Goal: Information Seeking & Learning: Find specific fact

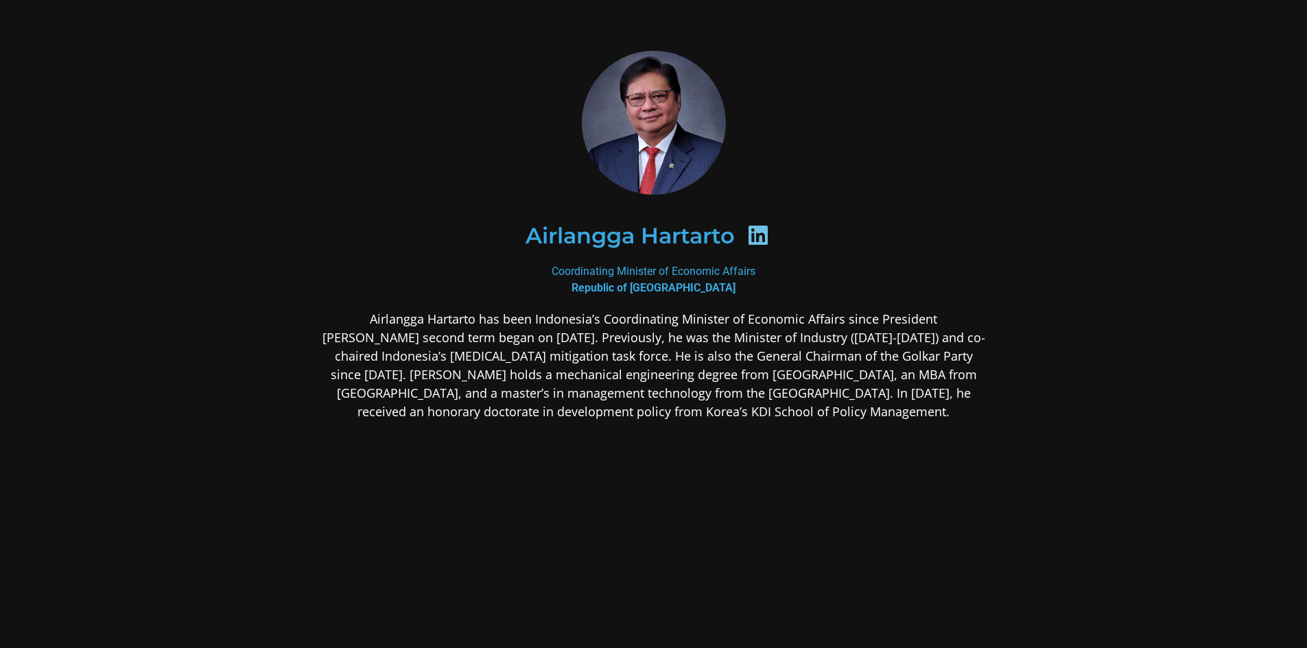
click at [652, 136] on img at bounding box center [654, 123] width 152 height 144
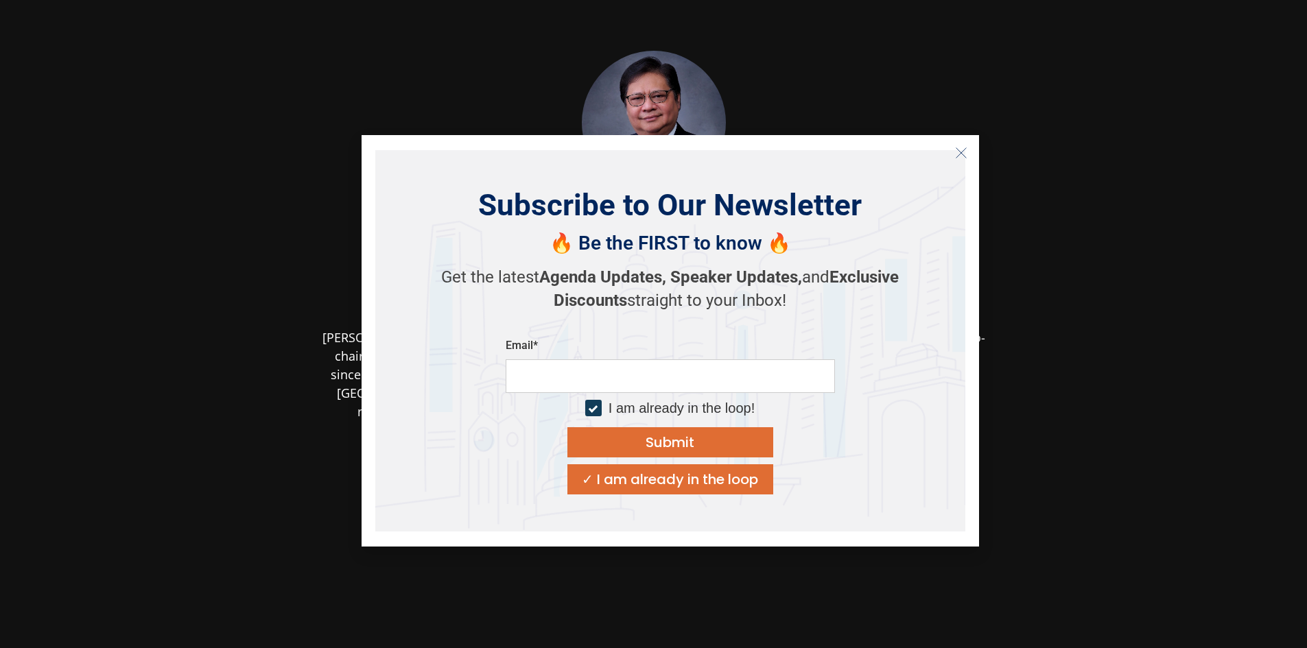
click at [955, 149] on icon "Close" at bounding box center [961, 153] width 12 height 12
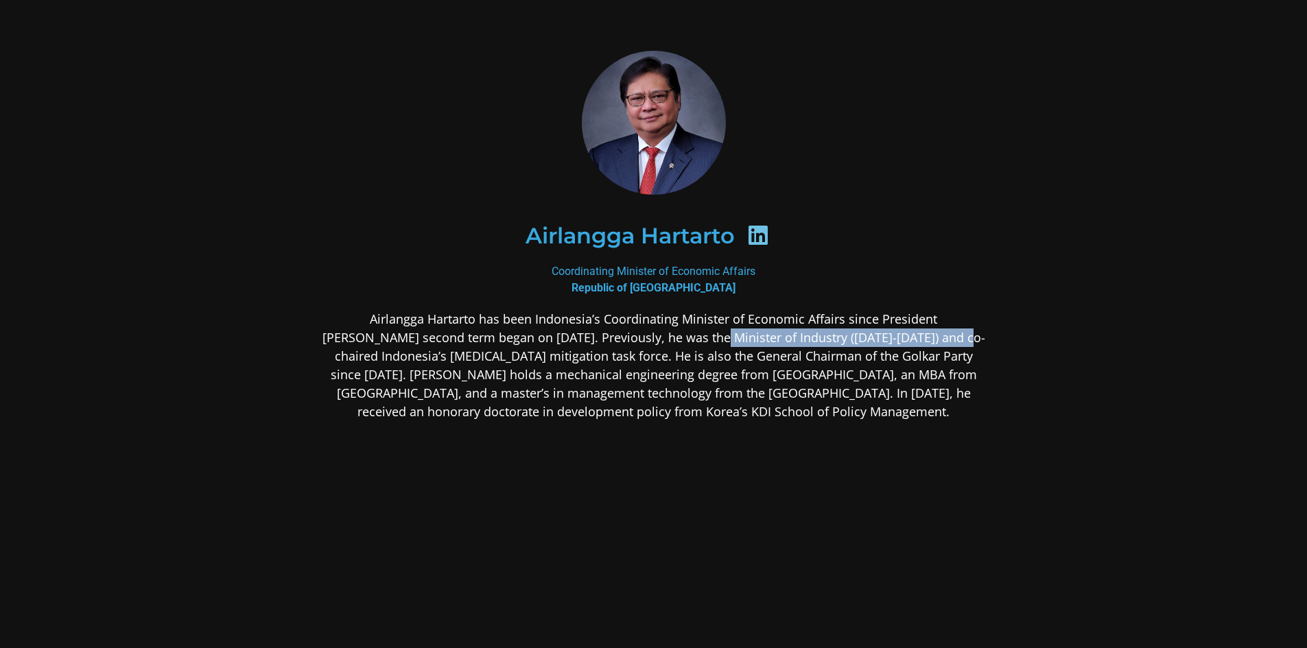
drag, startPoint x: 639, startPoint y: 337, endPoint x: 885, endPoint y: 335, distance: 245.6
click at [885, 335] on p "Airlangga Hartarto has been Indonesia’s Coordinating Minister of Economic Affai…" at bounding box center [653, 365] width 667 height 111
copy p "he was the Minister of Industry ([DATE]-[DATE])"
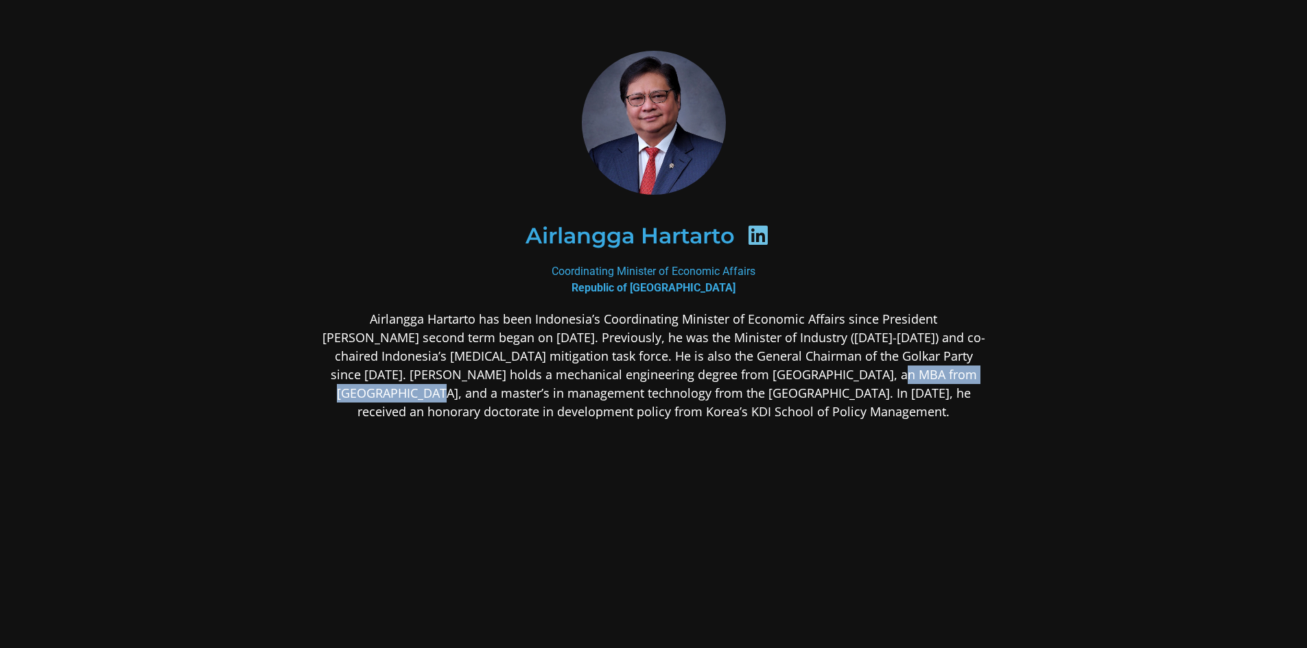
drag, startPoint x: 762, startPoint y: 375, endPoint x: 927, endPoint y: 376, distance: 165.3
click at [927, 375] on p "Airlangga Hartarto has been Indonesia’s Coordinating Minister of Economic Affai…" at bounding box center [653, 365] width 667 height 111
copy p "MBA from [GEOGRAPHIC_DATA]"
click at [351, 396] on p "Airlangga Hartarto has been Indonesia’s Coordinating Minister of Economic Affai…" at bounding box center [653, 365] width 667 height 111
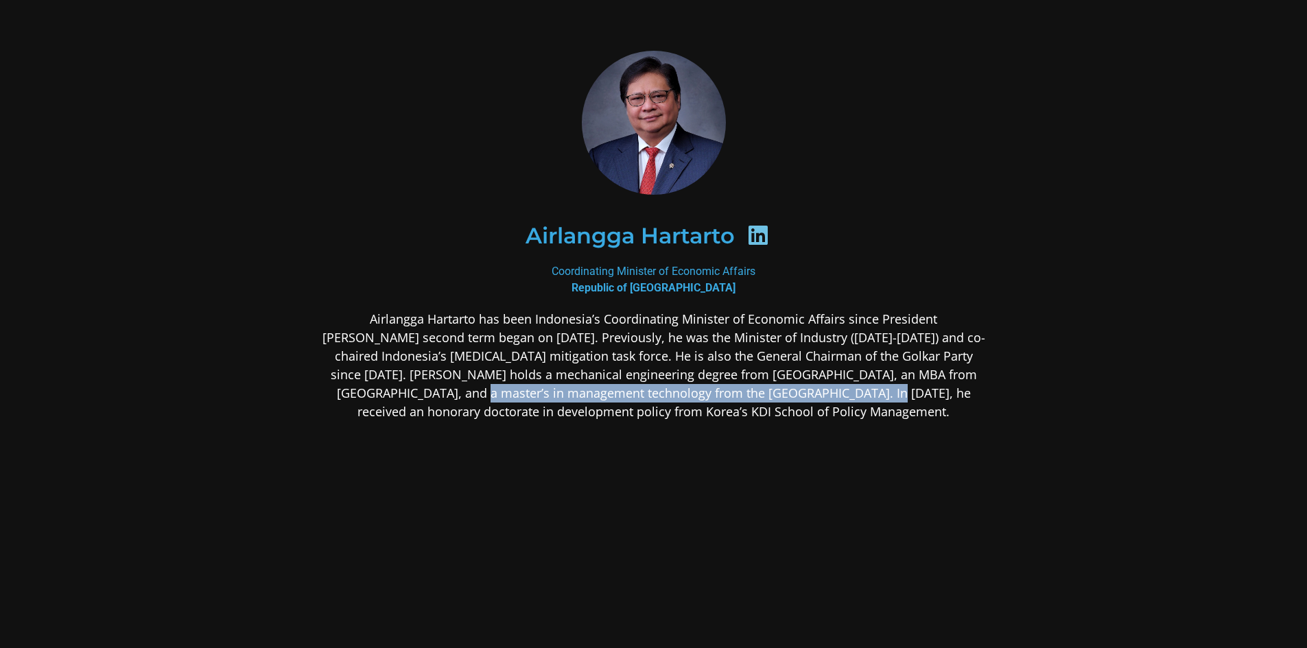
drag, startPoint x: 326, startPoint y: 390, endPoint x: 729, endPoint y: 392, distance: 403.3
click at [729, 392] on p "Airlangga Hartarto has been Indonesia’s Coordinating Minister of Economic Affai…" at bounding box center [653, 365] width 667 height 111
copy p "master’s in management technology from the [GEOGRAPHIC_DATA]"
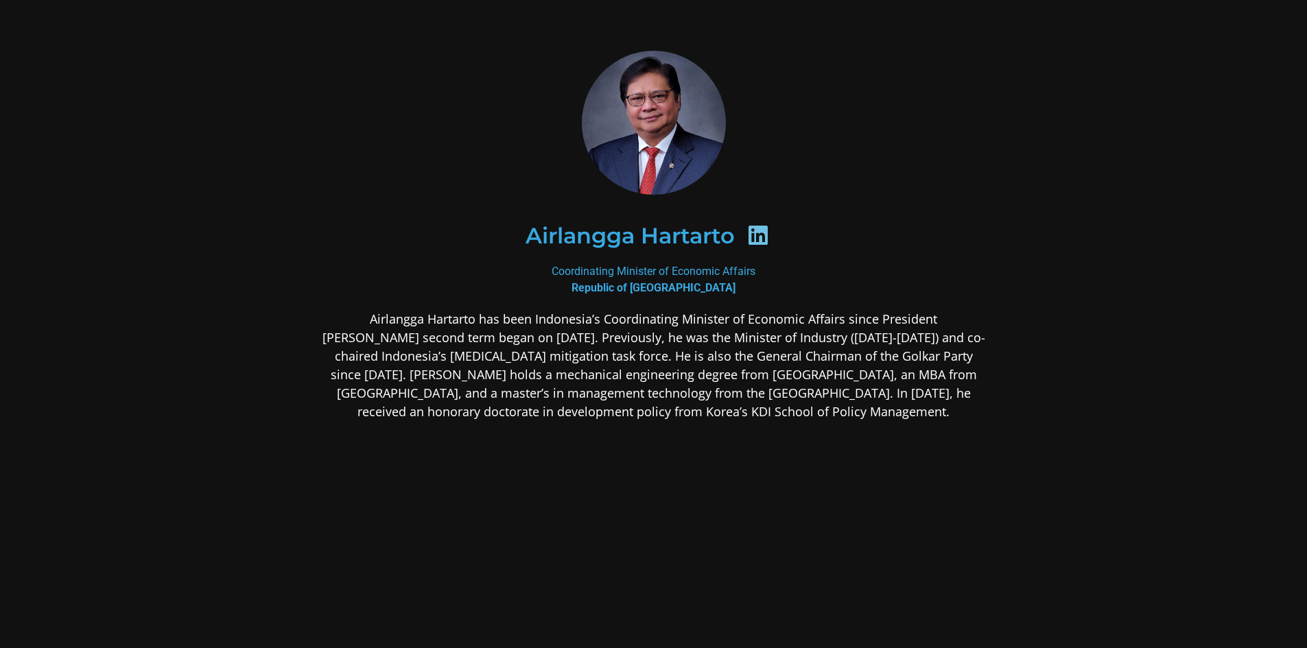
click at [697, 559] on div "Airlangga Hartarto has been Indonesia’s Coordinating Minister of Economic Affai…" at bounding box center [653, 474] width 667 height 328
